Goal: Information Seeking & Learning: Learn about a topic

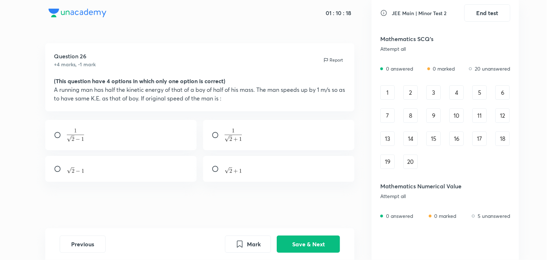
scroll to position [208, 0]
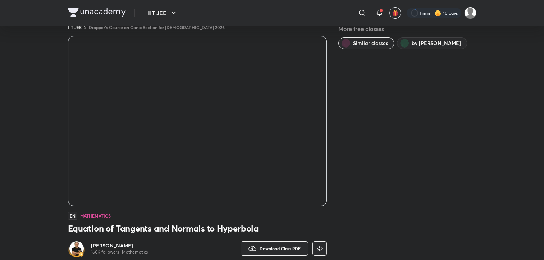
scroll to position [16, 0]
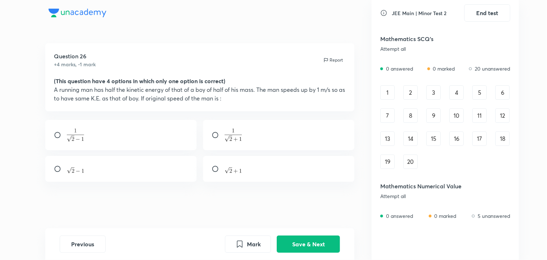
scroll to position [92, 0]
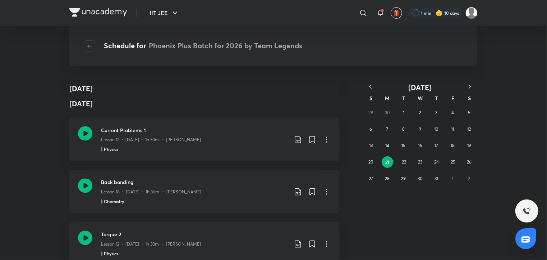
scroll to position [54093, 0]
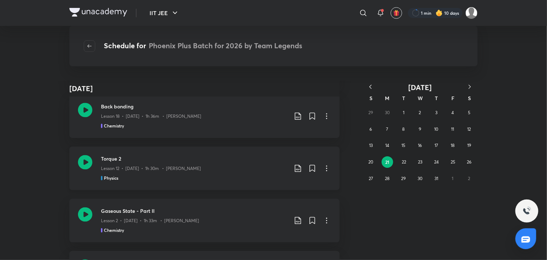
click at [78, 155] on icon at bounding box center [85, 162] width 14 height 14
